Goal: Task Accomplishment & Management: Use online tool/utility

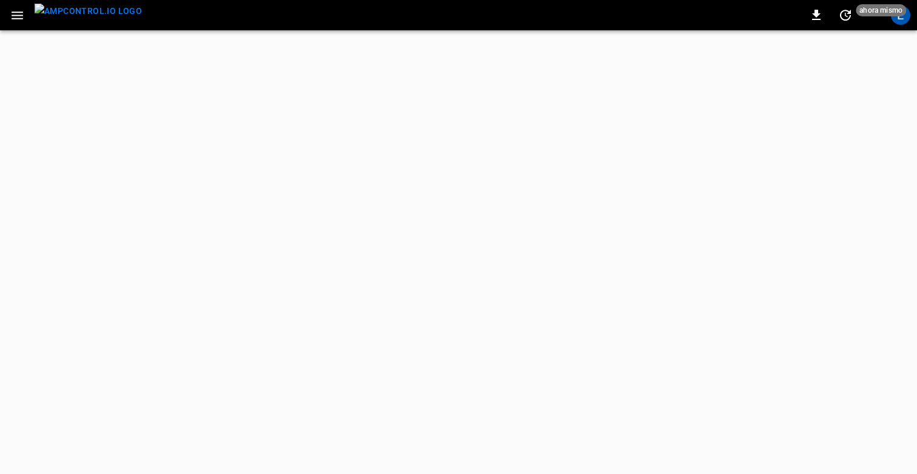
click at [20, 16] on icon "button" at bounding box center [17, 15] width 15 height 15
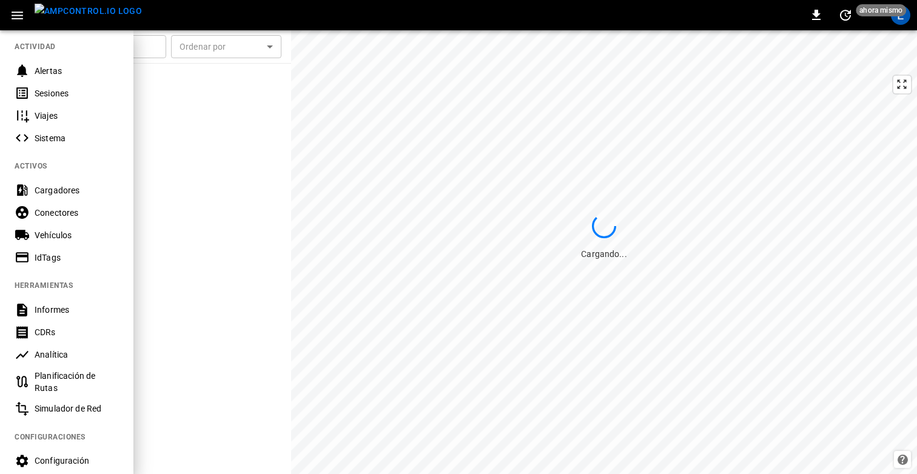
scroll to position [132, 0]
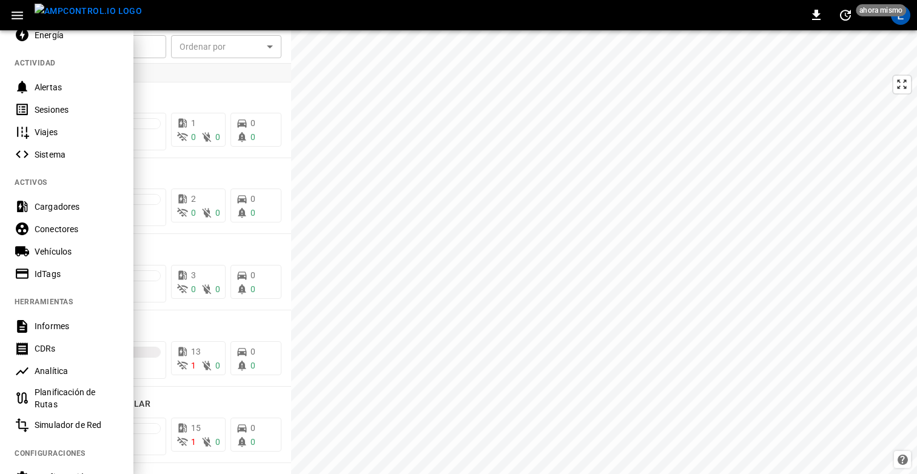
click at [59, 246] on div "Vehículos" at bounding box center [77, 252] width 84 height 12
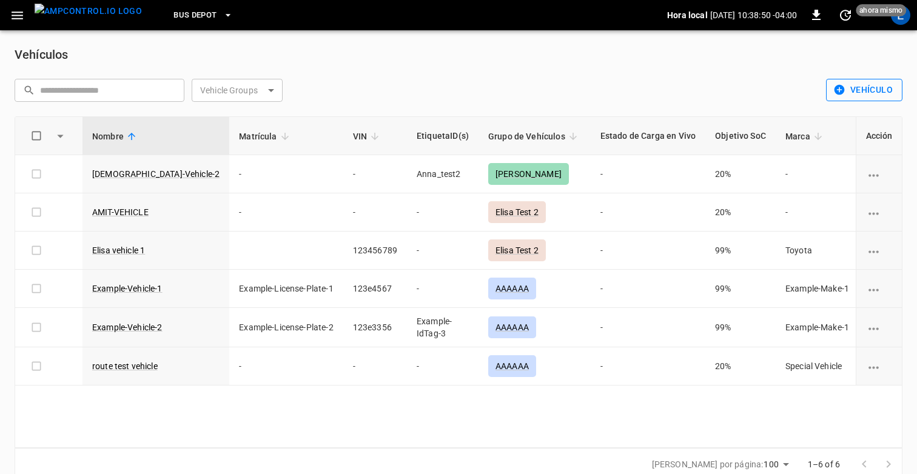
click at [857, 88] on button "Vehículo" at bounding box center [864, 90] width 76 height 22
click at [748, 87] on div at bounding box center [458, 237] width 917 height 474
click at [906, 19] on div "E" at bounding box center [900, 14] width 19 height 19
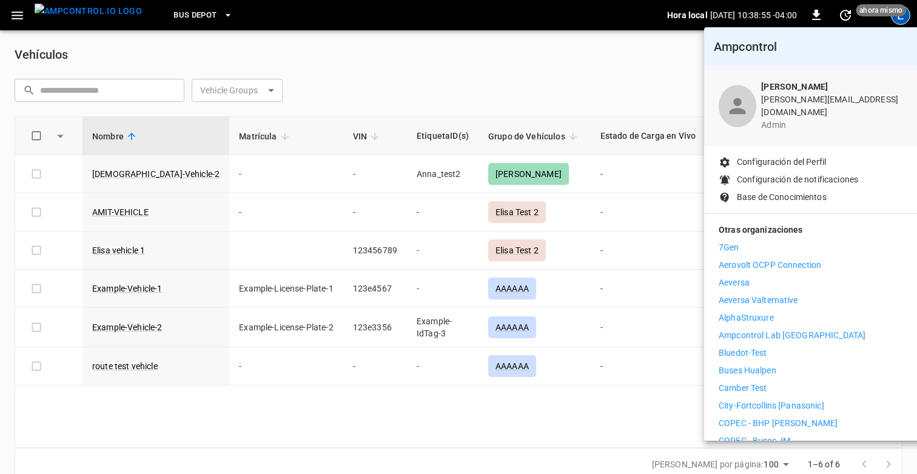
click at [595, 59] on div at bounding box center [458, 237] width 917 height 474
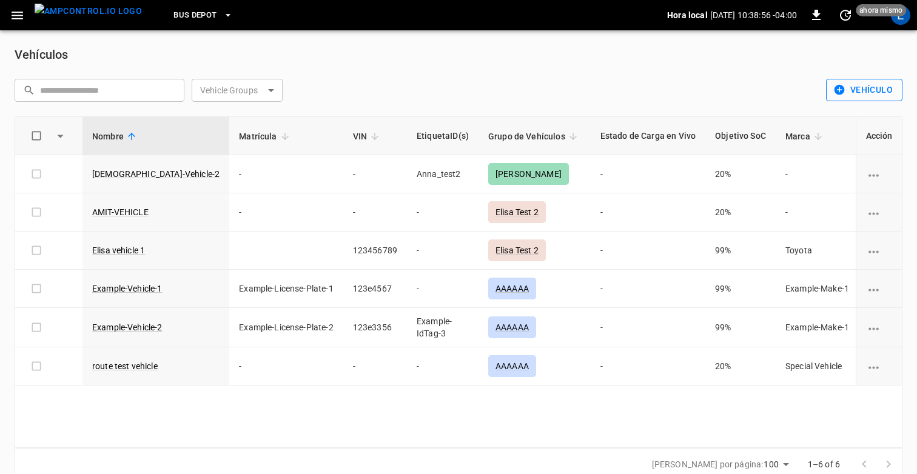
click at [855, 92] on button "Vehículo" at bounding box center [864, 90] width 76 height 22
click at [849, 133] on li "Importación por lotes" at bounding box center [856, 136] width 102 height 20
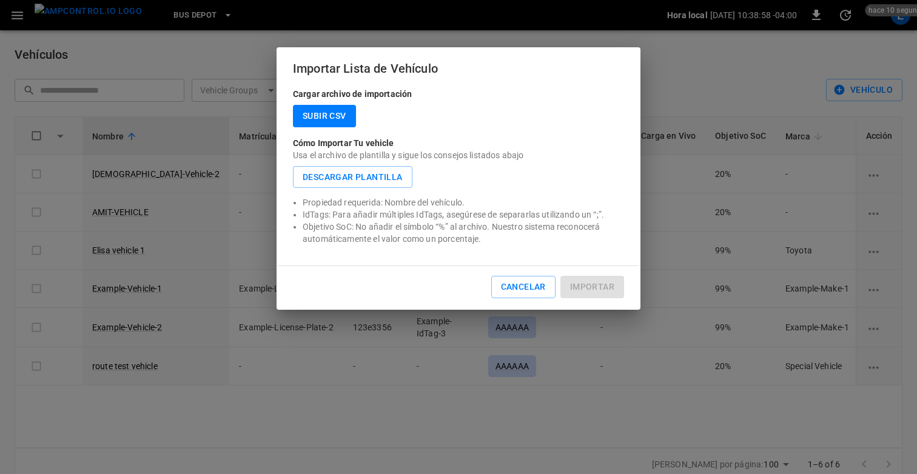
click at [327, 121] on label "Subir CSV" at bounding box center [324, 116] width 63 height 22
click at [0, 0] on input "Subir CSV" at bounding box center [0, 0] width 0 height 0
click at [326, 116] on label "Subir CSV" at bounding box center [324, 116] width 63 height 22
click at [0, 0] on input "Subir CSV" at bounding box center [0, 0] width 0 height 0
click at [326, 116] on label "Subir CSV" at bounding box center [324, 116] width 63 height 22
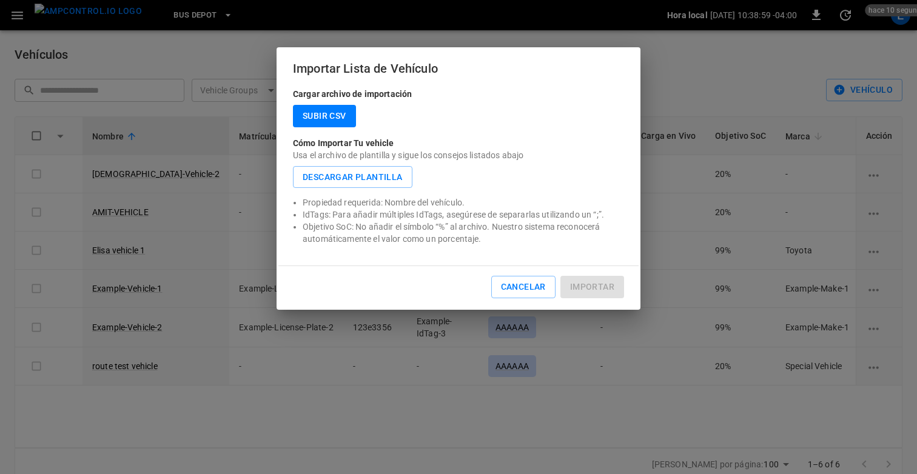
click at [0, 0] on input "Subir CSV" at bounding box center [0, 0] width 0 height 0
click at [326, 116] on label "Subir CSV" at bounding box center [324, 116] width 63 height 22
click at [0, 0] on input "Subir CSV" at bounding box center [0, 0] width 0 height 0
click at [326, 116] on label "Subir CSV" at bounding box center [324, 116] width 63 height 22
click at [0, 0] on input "Subir CSV" at bounding box center [0, 0] width 0 height 0
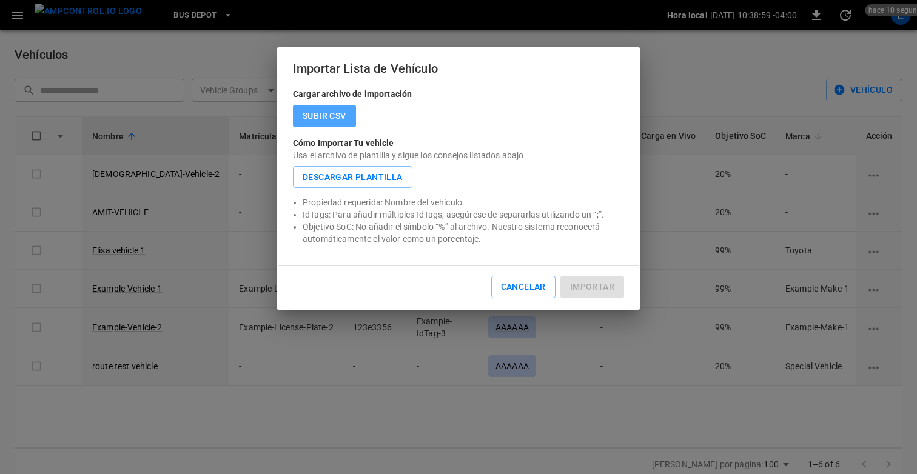
click at [326, 116] on label "Subir CSV" at bounding box center [324, 116] width 63 height 22
click at [0, 0] on input "Subir CSV" at bounding box center [0, 0] width 0 height 0
click at [326, 116] on label "Subir CSV" at bounding box center [324, 116] width 63 height 22
click at [0, 0] on input "Subir CSV" at bounding box center [0, 0] width 0 height 0
click at [326, 116] on label "Subir CSV" at bounding box center [324, 116] width 63 height 22
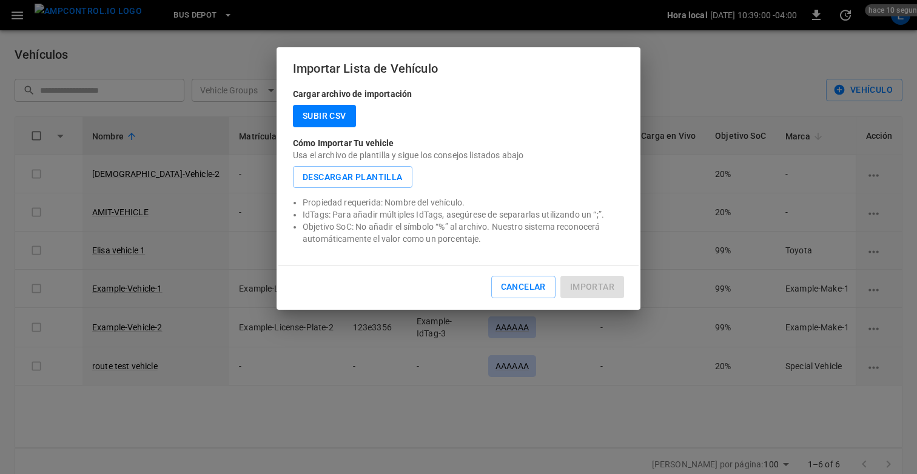
click at [0, 0] on input "Subir CSV" at bounding box center [0, 0] width 0 height 0
click at [326, 116] on label "Subir CSV" at bounding box center [324, 116] width 63 height 22
click at [0, 0] on input "Subir CSV" at bounding box center [0, 0] width 0 height 0
click at [326, 116] on label "Subir CSV" at bounding box center [324, 116] width 63 height 22
click at [0, 0] on input "Subir CSV" at bounding box center [0, 0] width 0 height 0
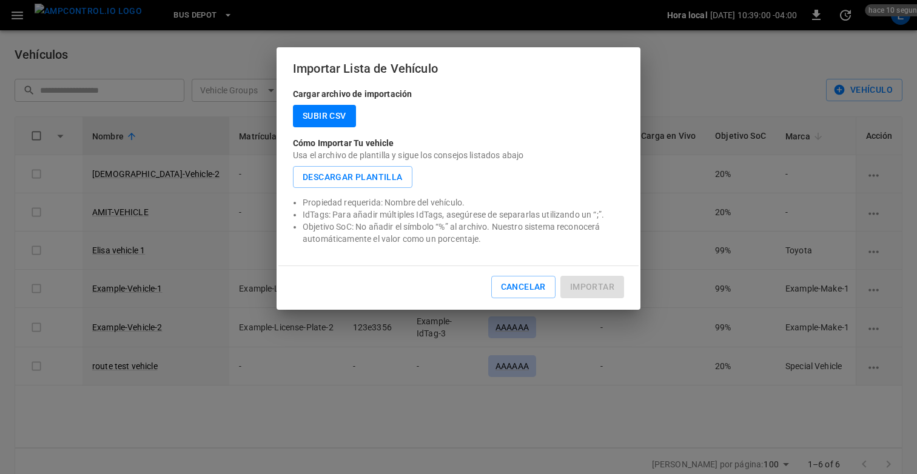
click at [326, 116] on label "Subir CSV" at bounding box center [324, 116] width 63 height 22
click at [0, 0] on input "Subir CSV" at bounding box center [0, 0] width 0 height 0
click at [326, 116] on label "Subir CSV" at bounding box center [324, 116] width 63 height 22
click at [0, 0] on input "Subir CSV" at bounding box center [0, 0] width 0 height 0
click at [326, 116] on label "Subir CSV" at bounding box center [324, 116] width 63 height 22
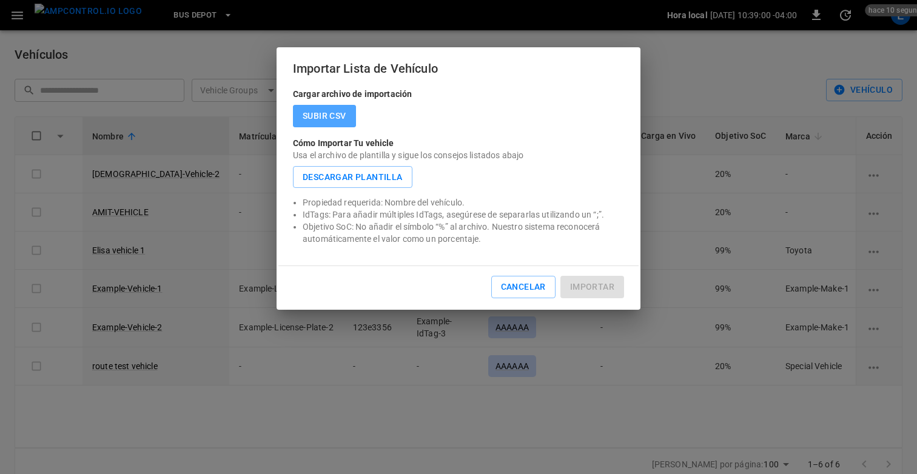
click at [0, 0] on input "Subir CSV" at bounding box center [0, 0] width 0 height 0
click at [326, 116] on label "Subir CSV" at bounding box center [324, 116] width 63 height 22
click at [0, 0] on input "Subir CSV" at bounding box center [0, 0] width 0 height 0
click at [346, 123] on label "Subir CSV" at bounding box center [324, 116] width 63 height 22
click at [0, 0] on input "Subir CSV" at bounding box center [0, 0] width 0 height 0
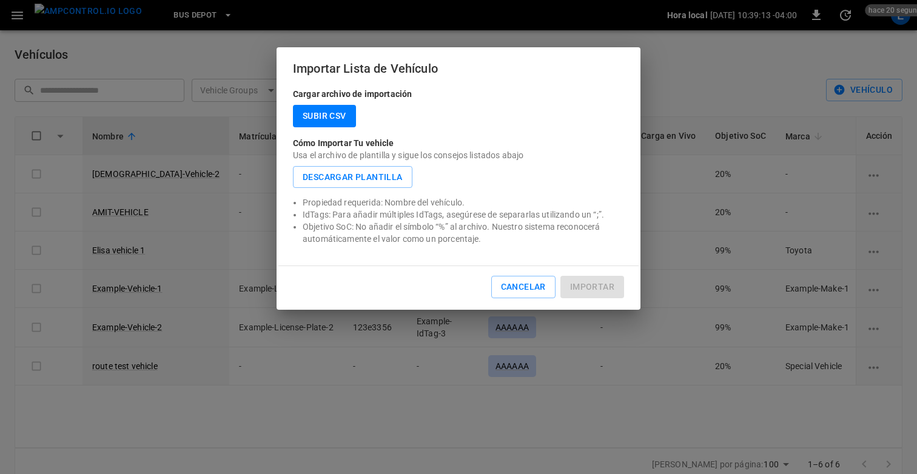
click at [335, 113] on label "Subir CSV" at bounding box center [324, 116] width 63 height 22
click at [0, 0] on input "Subir CSV" at bounding box center [0, 0] width 0 height 0
click at [334, 113] on label "Subir CSV" at bounding box center [324, 116] width 63 height 22
click at [0, 0] on input "Subir CSV" at bounding box center [0, 0] width 0 height 0
click at [321, 113] on label "Subir CSV" at bounding box center [324, 116] width 63 height 22
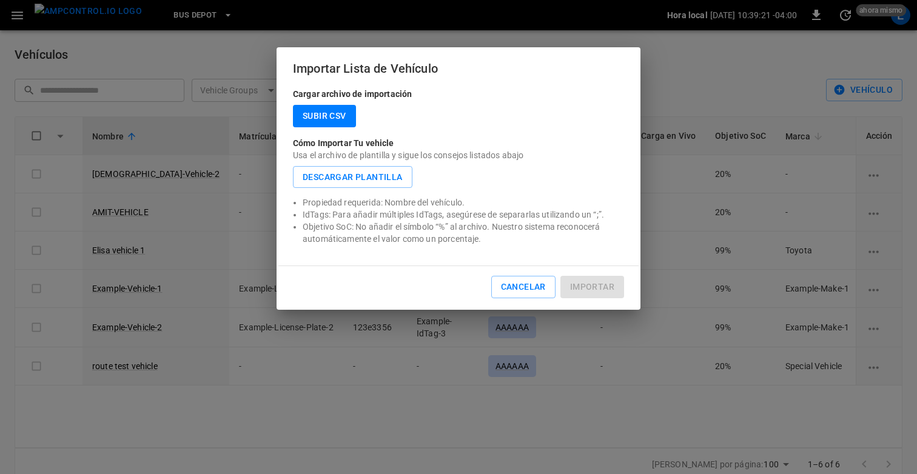
click at [0, 0] on input "Subir CSV" at bounding box center [0, 0] width 0 height 0
click at [322, 113] on label "Subir CSV" at bounding box center [324, 116] width 63 height 22
click at [0, 0] on input "Subir CSV" at bounding box center [0, 0] width 0 height 0
click at [322, 113] on label "Subir CSV" at bounding box center [324, 116] width 63 height 22
click at [0, 0] on input "Subir CSV" at bounding box center [0, 0] width 0 height 0
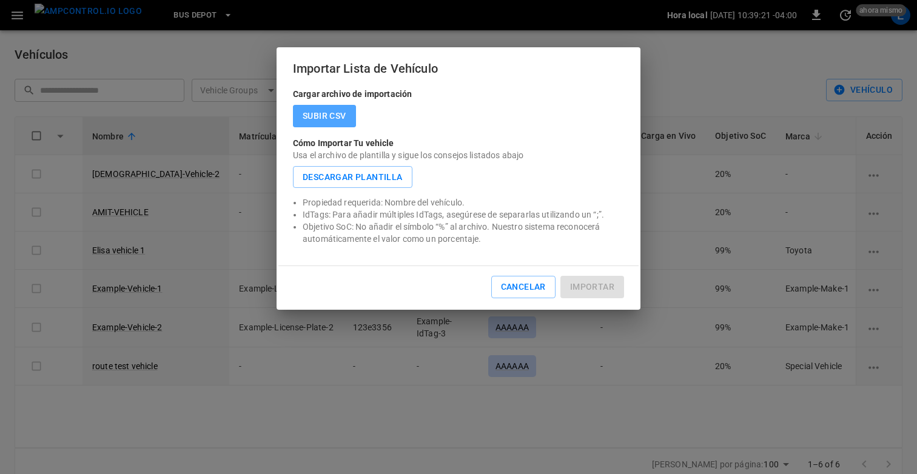
click at [322, 113] on label "Subir CSV" at bounding box center [324, 116] width 63 height 22
click at [0, 0] on input "Subir CSV" at bounding box center [0, 0] width 0 height 0
click at [440, 115] on div "Subir CSV" at bounding box center [458, 116] width 331 height 22
click at [390, 170] on button "Descargar Plantilla" at bounding box center [352, 177] width 119 height 22
click at [475, 118] on div "Subir CSV" at bounding box center [458, 116] width 331 height 22
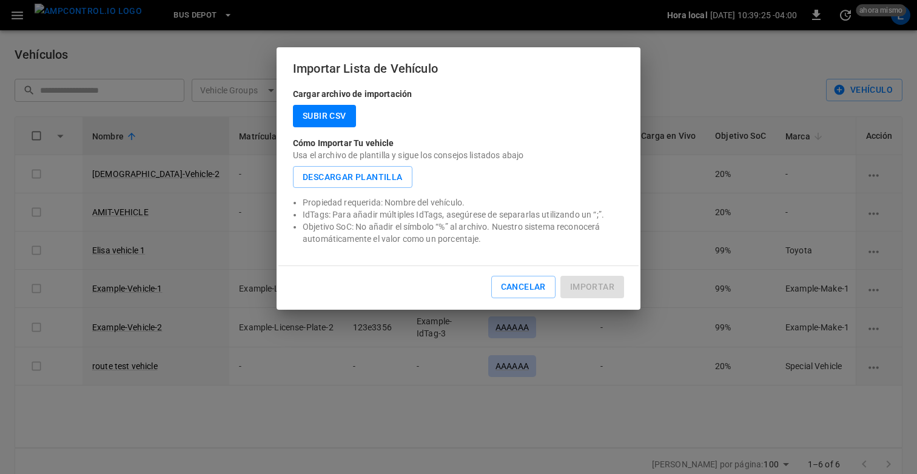
click at [310, 113] on label "Subir CSV" at bounding box center [324, 116] width 63 height 22
click at [0, 0] on input "Subir CSV" at bounding box center [0, 0] width 0 height 0
click at [310, 113] on label "Subir CSV" at bounding box center [324, 116] width 63 height 22
click at [0, 0] on input "Subir CSV" at bounding box center [0, 0] width 0 height 0
click at [310, 113] on label "Subir CSV" at bounding box center [324, 116] width 63 height 22
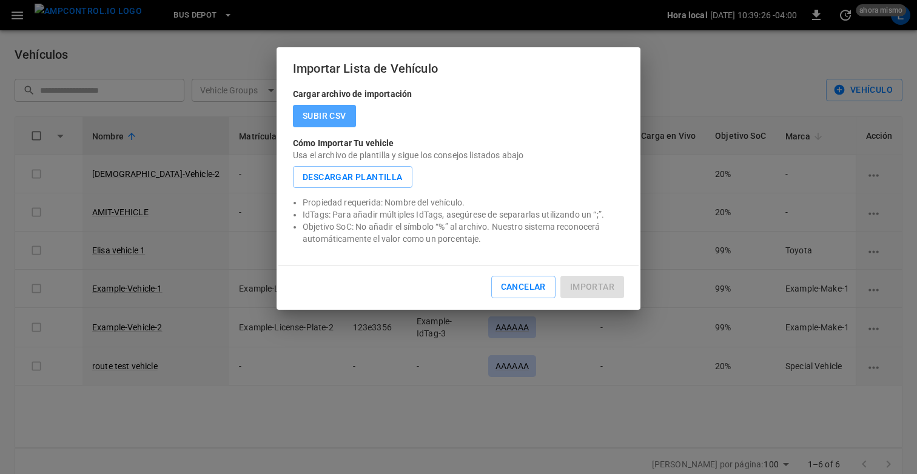
click at [0, 0] on input "Subir CSV" at bounding box center [0, 0] width 0 height 0
click at [310, 113] on label "Subir CSV" at bounding box center [324, 116] width 63 height 22
click at [0, 0] on input "Subir CSV" at bounding box center [0, 0] width 0 height 0
click at [322, 121] on label "Subir CSV" at bounding box center [324, 116] width 63 height 22
click at [0, 0] on input "Subir CSV" at bounding box center [0, 0] width 0 height 0
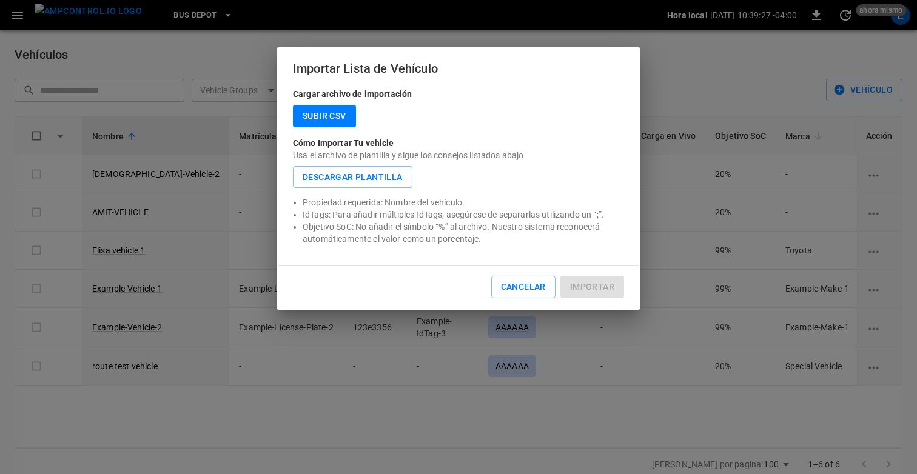
click at [544, 137] on p "Cómo Importar Tu vehicle" at bounding box center [458, 143] width 331 height 12
click at [521, 287] on button "Cancelar" at bounding box center [523, 287] width 64 height 22
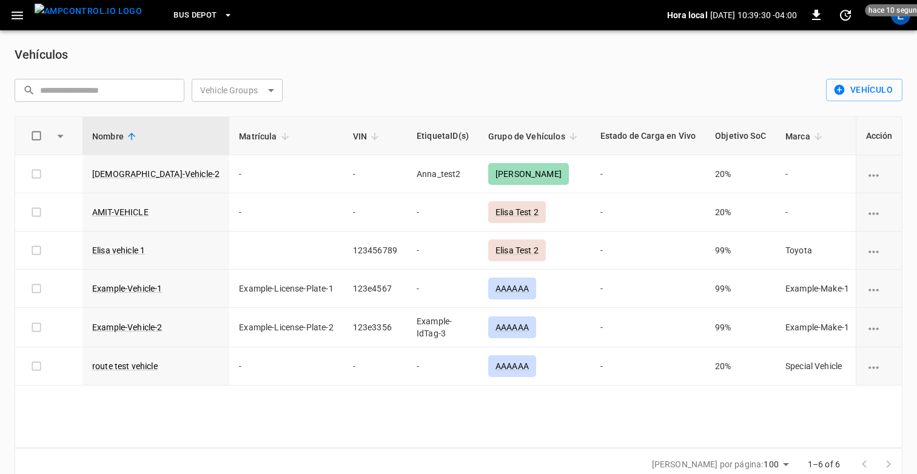
click at [511, 83] on div "​ ​ Vehicle Groups ​ Vehicle Groups" at bounding box center [413, 85] width 816 height 33
click at [607, 78] on div "​ ​ Vehicle Groups ​ Vehicle Groups" at bounding box center [413, 85] width 816 height 33
click at [577, 62] on div "Vehículos" at bounding box center [459, 54] width 888 height 19
click at [400, 62] on div "Vehículos" at bounding box center [459, 54] width 888 height 19
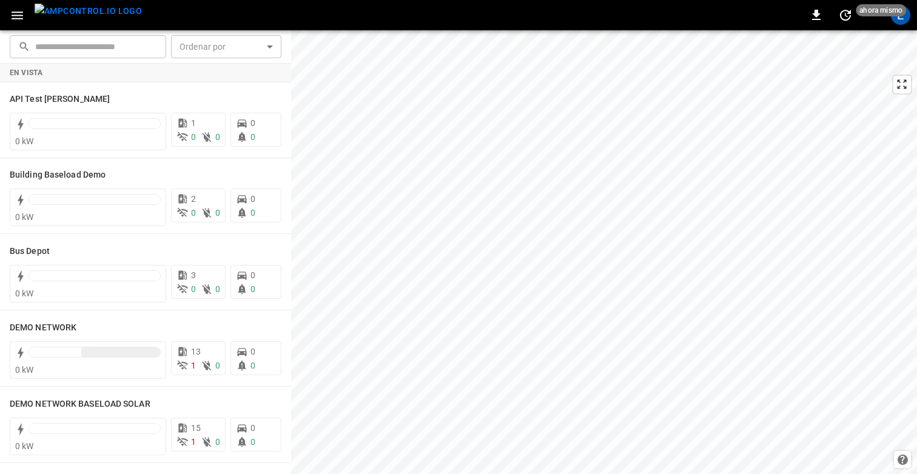
click at [12, 10] on icon "button" at bounding box center [17, 15] width 15 height 15
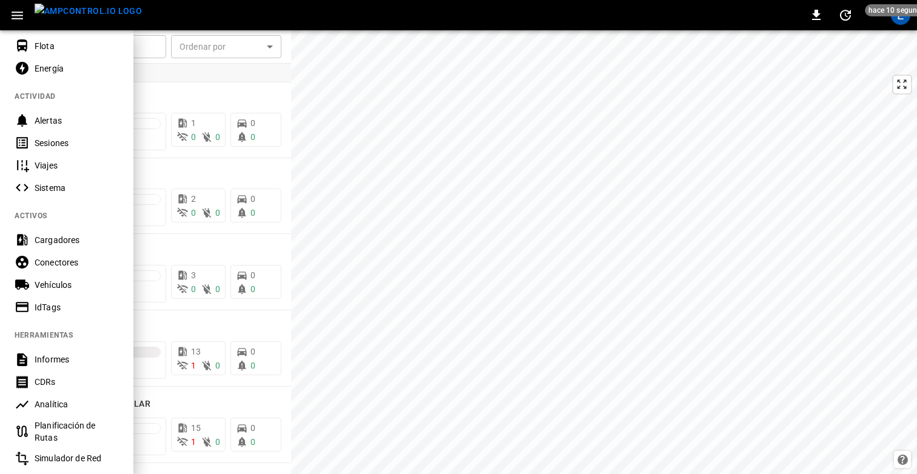
scroll to position [99, 0]
click at [64, 304] on div "IdTags" at bounding box center [77, 307] width 84 height 12
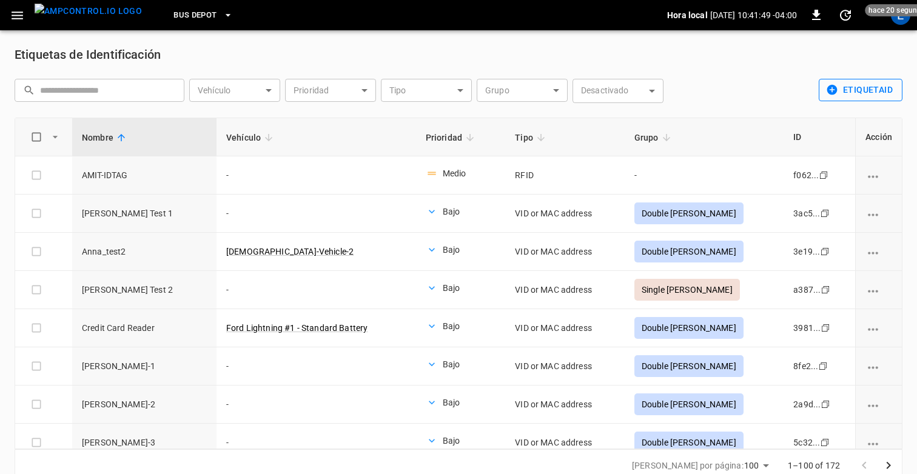
click at [835, 90] on icon "button" at bounding box center [832, 90] width 10 height 10
click at [835, 133] on li "Importación por lotes" at bounding box center [856, 136] width 102 height 20
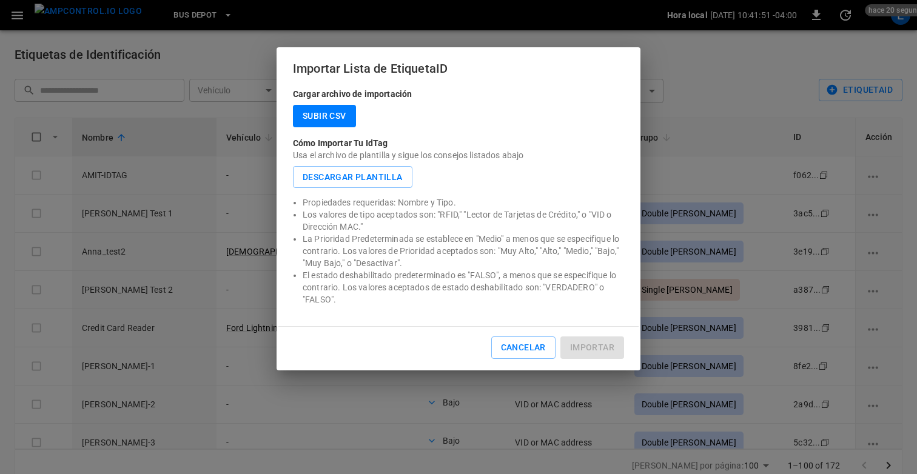
click at [319, 117] on label "Subir CSV" at bounding box center [324, 116] width 63 height 22
click at [0, 0] on input "Subir CSV" at bounding box center [0, 0] width 0 height 0
click at [324, 116] on label "Subir CSV" at bounding box center [324, 116] width 63 height 22
click at [0, 0] on input "Subir CSV" at bounding box center [0, 0] width 0 height 0
click at [324, 116] on label "Subir CSV" at bounding box center [324, 116] width 63 height 22
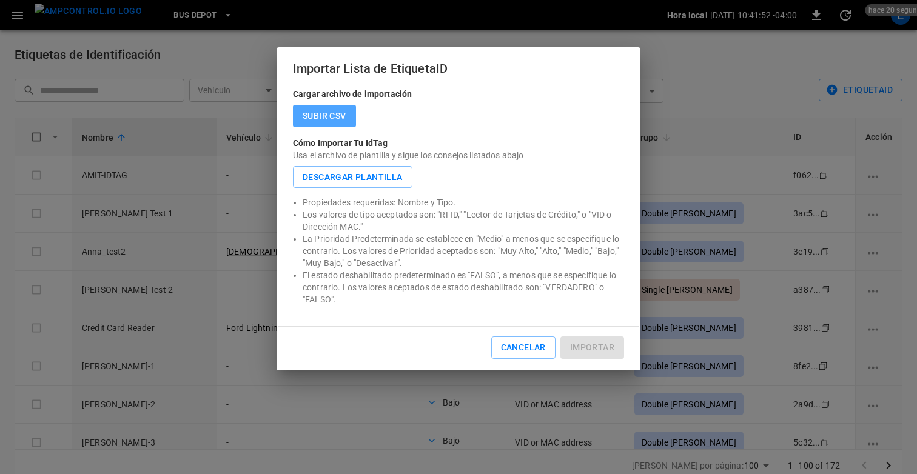
click at [0, 0] on input "Subir CSV" at bounding box center [0, 0] width 0 height 0
click at [324, 116] on label "Subir CSV" at bounding box center [324, 116] width 63 height 22
click at [0, 0] on input "Subir CSV" at bounding box center [0, 0] width 0 height 0
click at [521, 343] on button "Cancelar" at bounding box center [523, 348] width 64 height 22
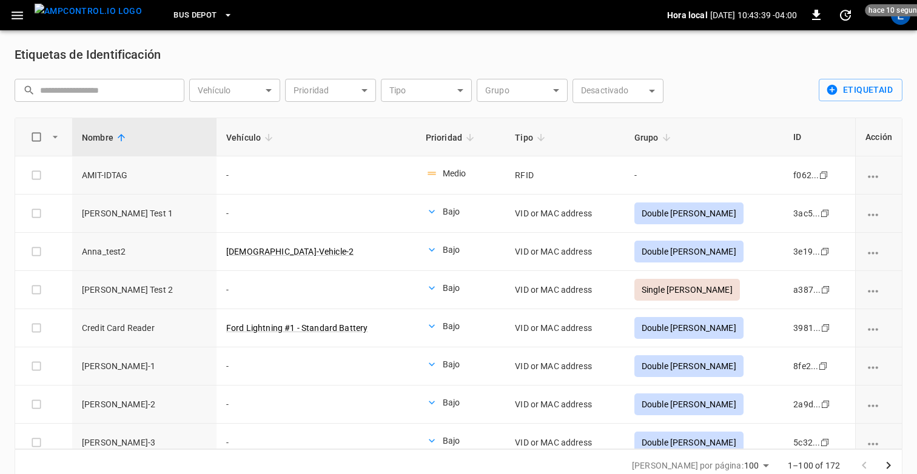
click at [401, 52] on div "Etiquetas de Identificación" at bounding box center [459, 54] width 888 height 19
click at [712, 101] on div "​ ​ Vehículo ​ Vehículo Prioridad ​ Prioridad Tipo ​ Tipo Grupo ​ Grupo Desacti…" at bounding box center [456, 91] width 893 height 34
click at [735, 92] on div "​ ​ Vehículo ​ Vehículo Prioridad ​ Prioridad Tipo ​ Tipo Grupo ​ Grupo Desacti…" at bounding box center [456, 91] width 893 height 34
click at [383, 49] on div "Etiquetas de Identificación" at bounding box center [459, 54] width 888 height 19
click at [739, 87] on div "​ ​ Vehículo ​ Vehículo Prioridad ​ Prioridad Tipo ​ Tipo Grupo ​ Grupo Desacti…" at bounding box center [456, 91] width 893 height 34
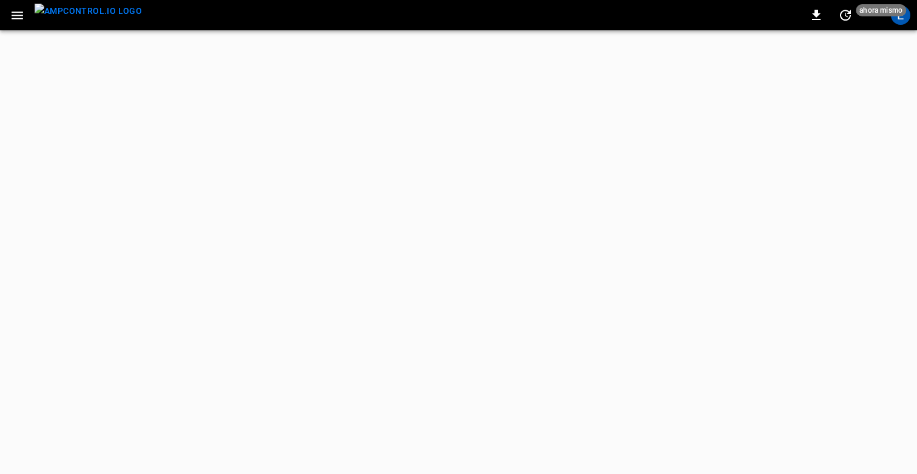
click at [12, 12] on icon "button" at bounding box center [18, 16] width 12 height 8
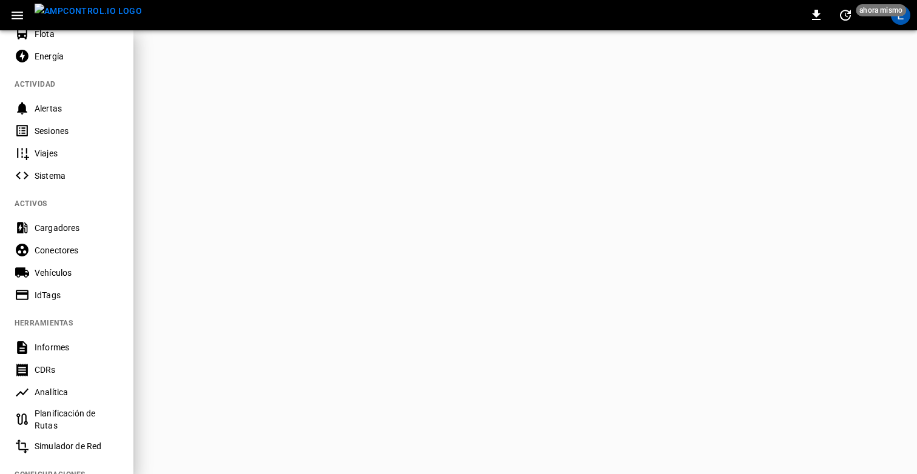
scroll to position [295, 0]
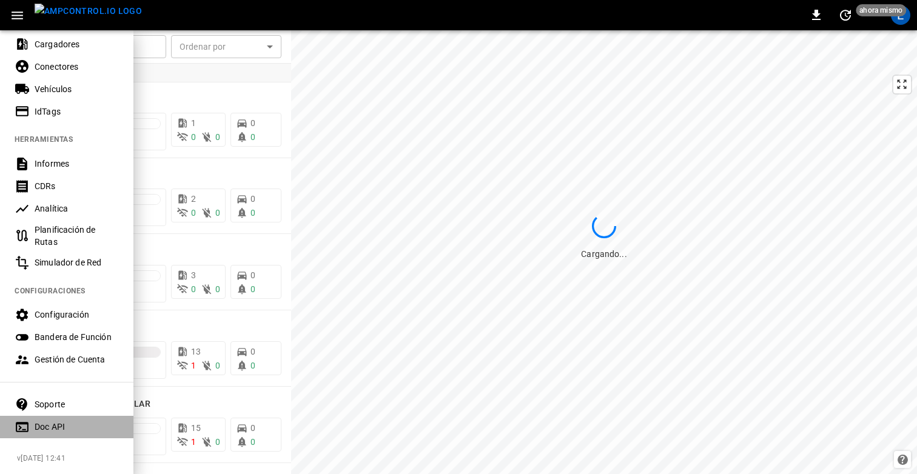
click at [47, 422] on div "Doc API" at bounding box center [77, 427] width 84 height 12
